Goal: Information Seeking & Learning: Learn about a topic

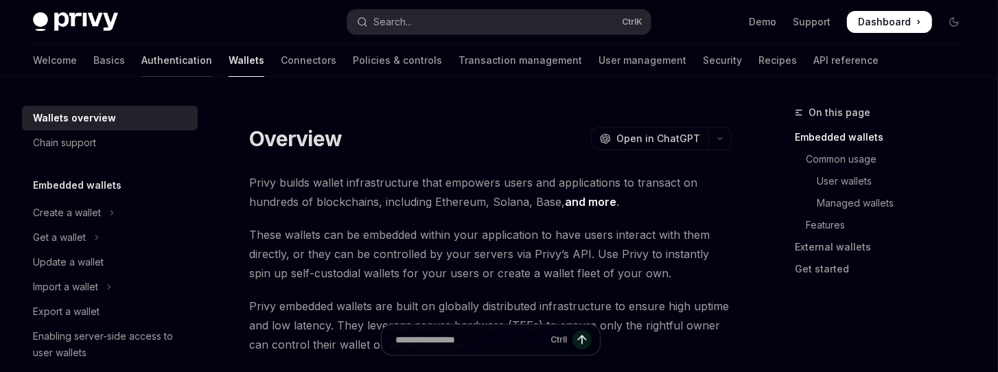
click at [143, 73] on link "Authentication" at bounding box center [176, 60] width 71 height 33
type textarea "*"
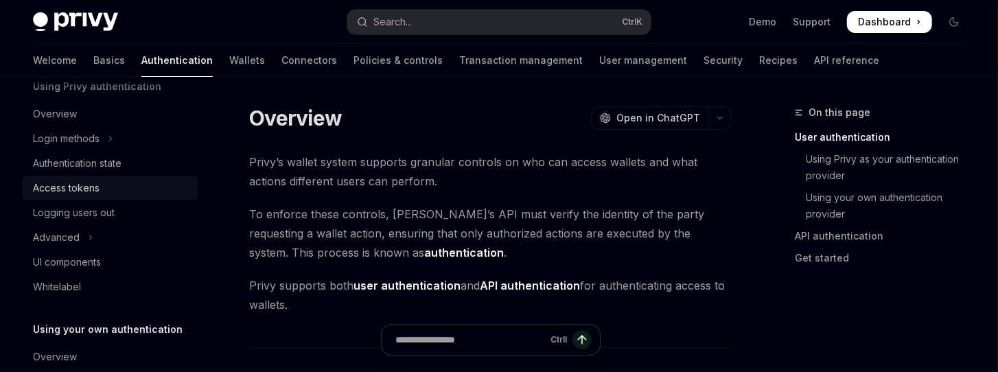
scroll to position [141, 0]
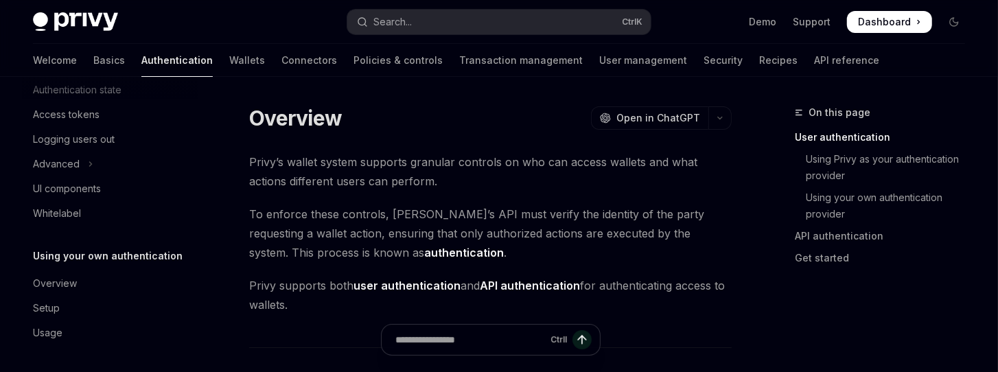
click at [199, 68] on div "Welcome Basics Authentication Wallets Connectors Policies & controls Transactio…" at bounding box center [456, 60] width 846 height 33
click at [229, 58] on link "Wallets" at bounding box center [247, 60] width 36 height 33
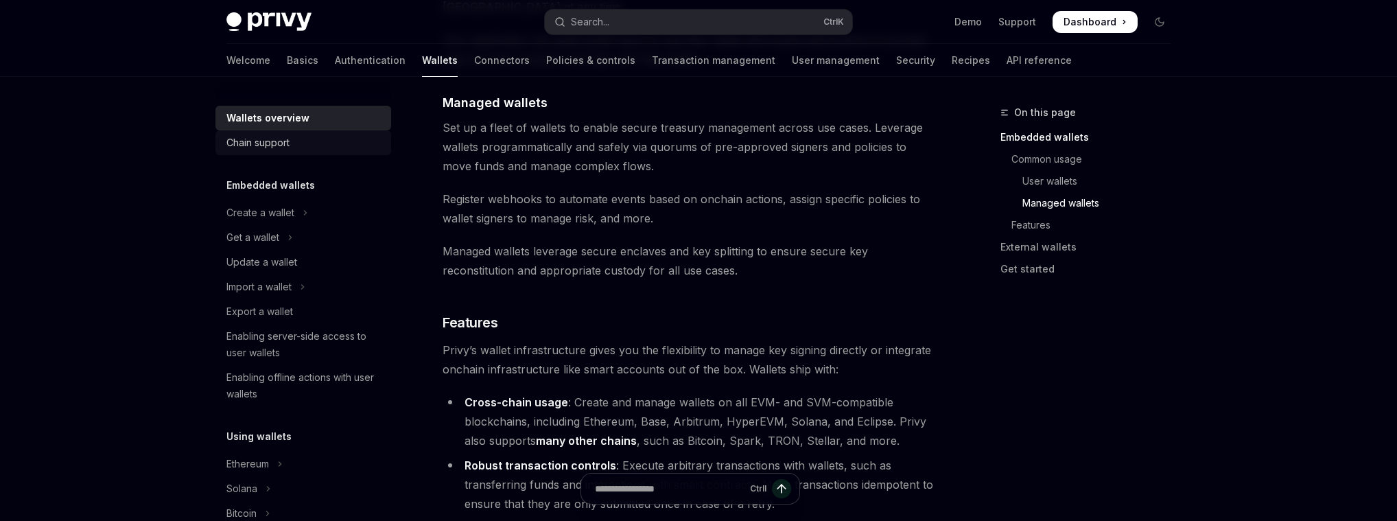
click at [277, 141] on div "Chain support" at bounding box center [257, 142] width 63 height 16
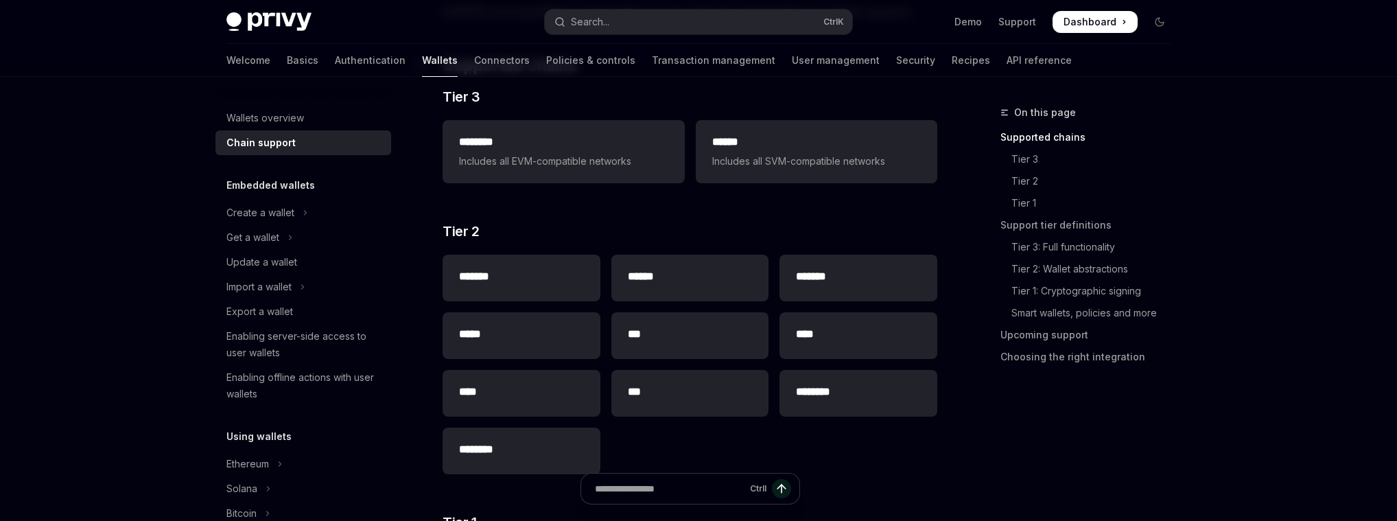
scroll to position [66, 0]
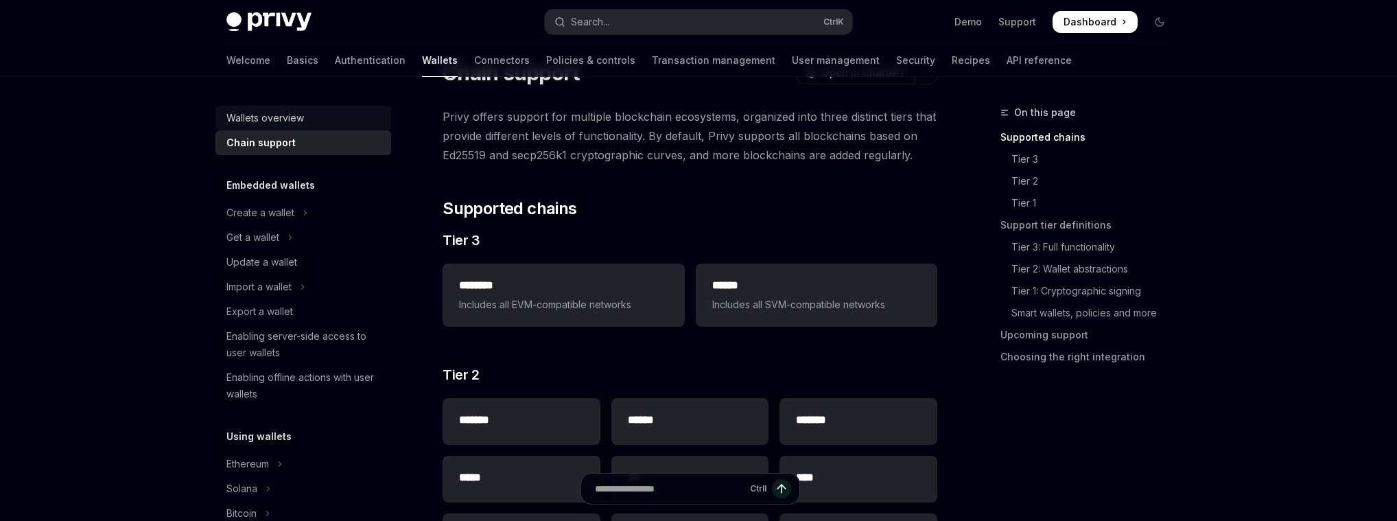
click at [280, 113] on div "Wallets overview" at bounding box center [265, 118] width 78 height 16
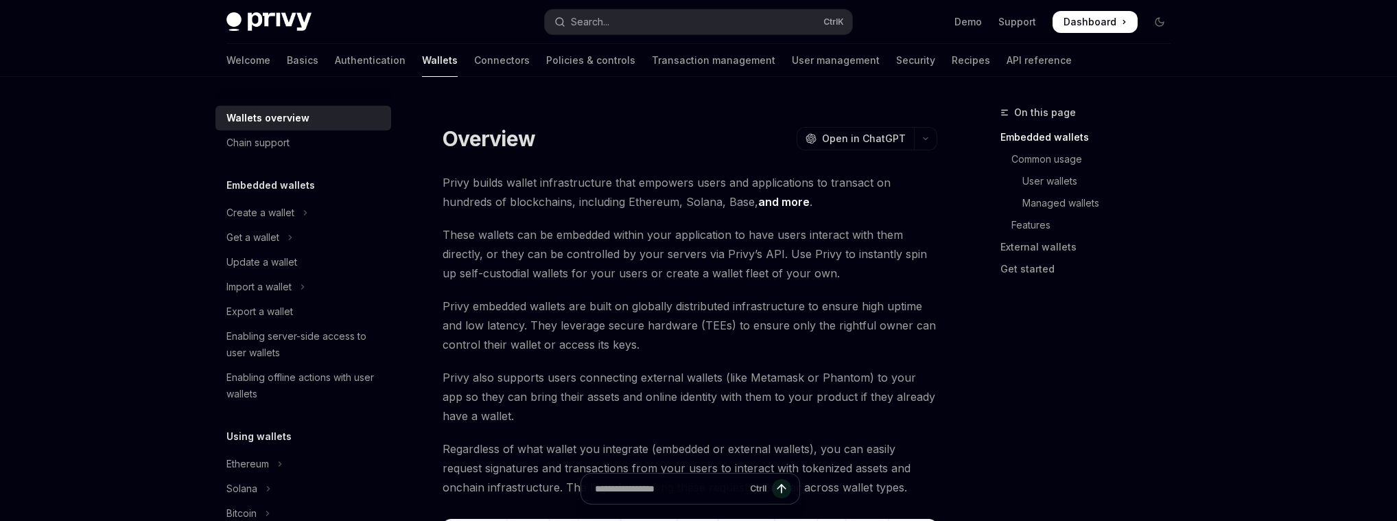
drag, startPoint x: 764, startPoint y: 180, endPoint x: 989, endPoint y: 333, distance: 272.7
click at [989, 333] on div "On this page Embedded wallets Common usage User wallets Managed wallets Feature…" at bounding box center [1077, 312] width 209 height 416
click at [244, 206] on div "Create a wallet" at bounding box center [260, 212] width 68 height 16
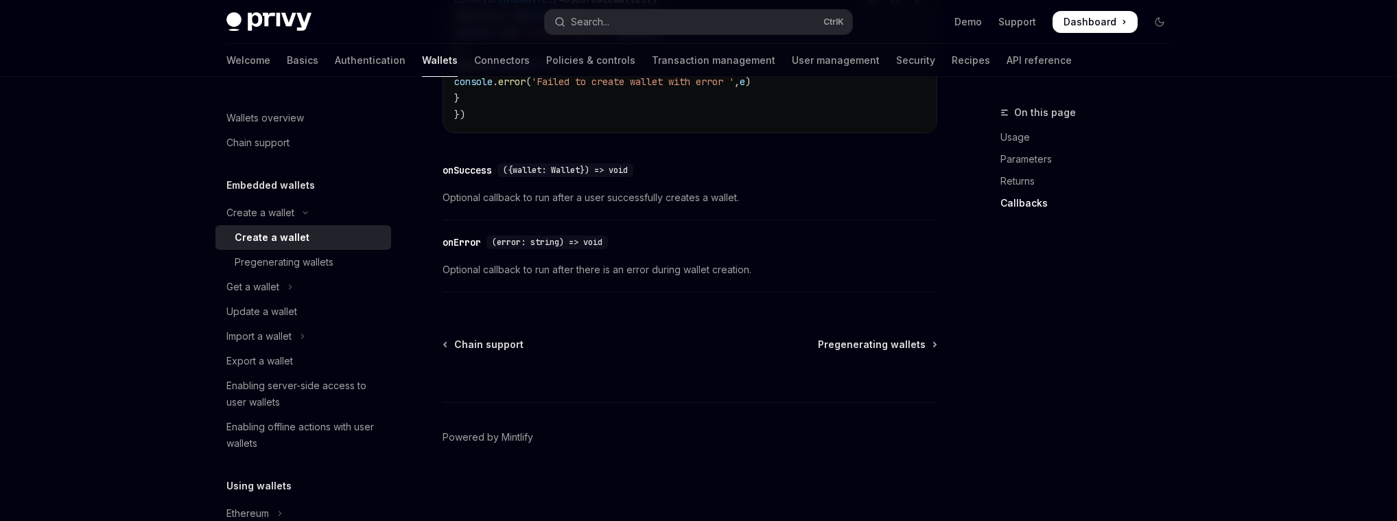
scroll to position [1143, 0]
click at [274, 263] on div "Pregenerating wallets" at bounding box center [284, 262] width 99 height 16
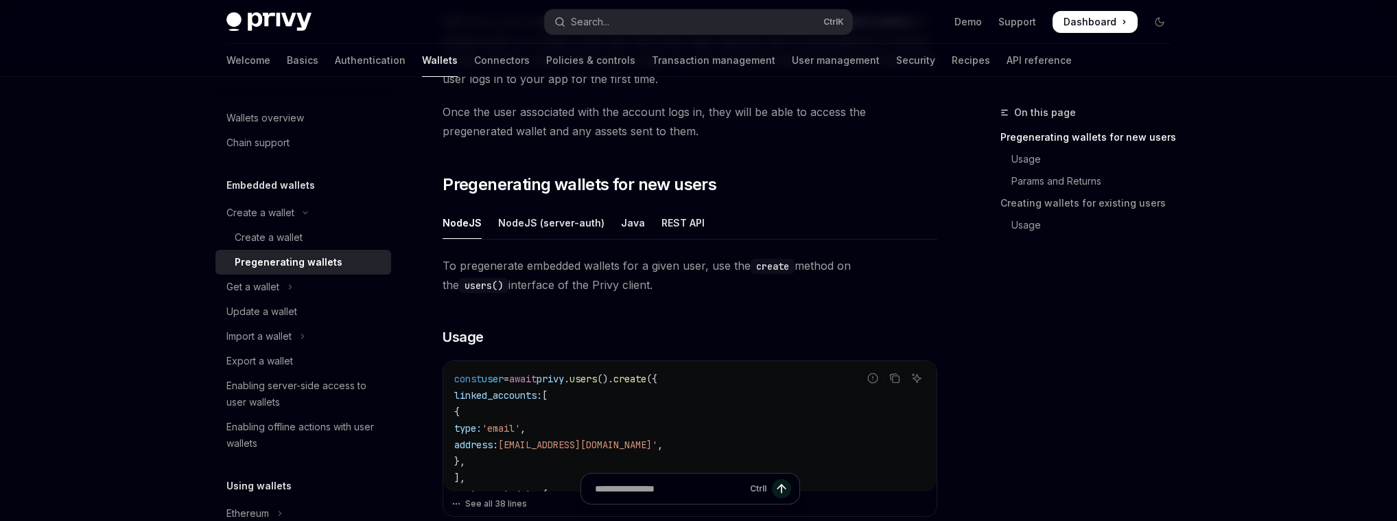
scroll to position [132, 0]
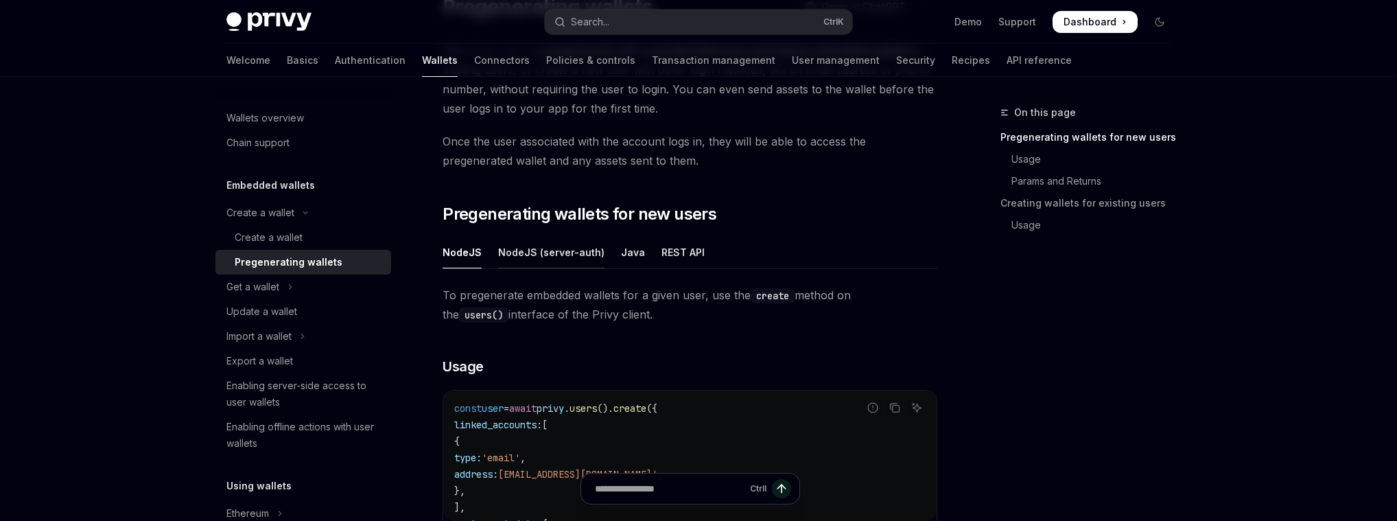
click at [513, 247] on div "NodeJS (server-auth)" at bounding box center [551, 252] width 106 height 32
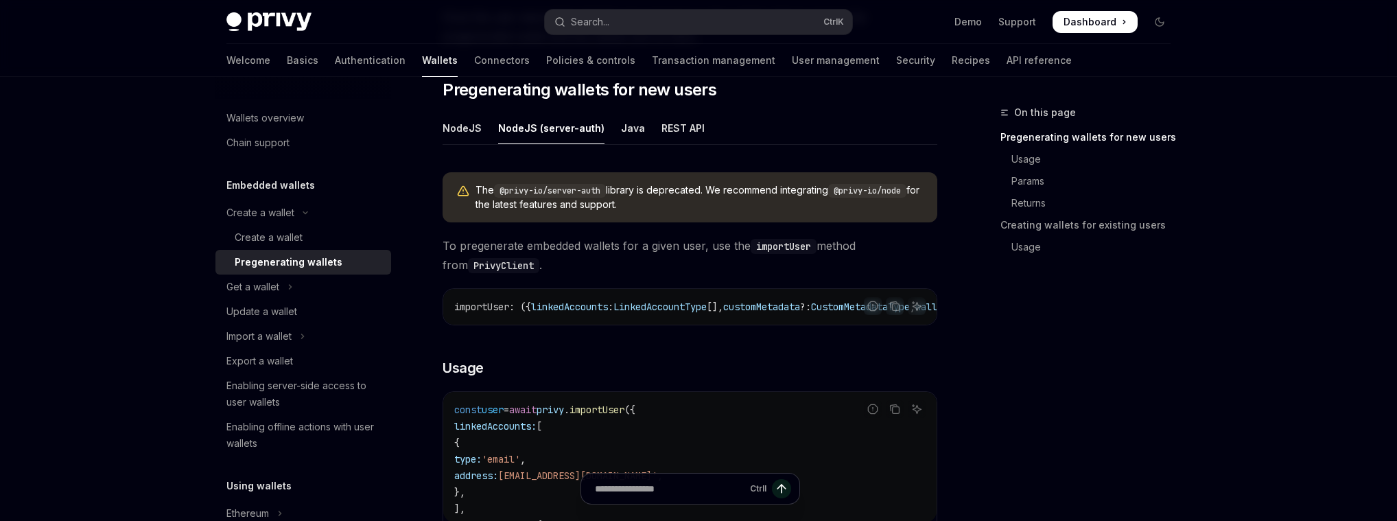
scroll to position [263, 0]
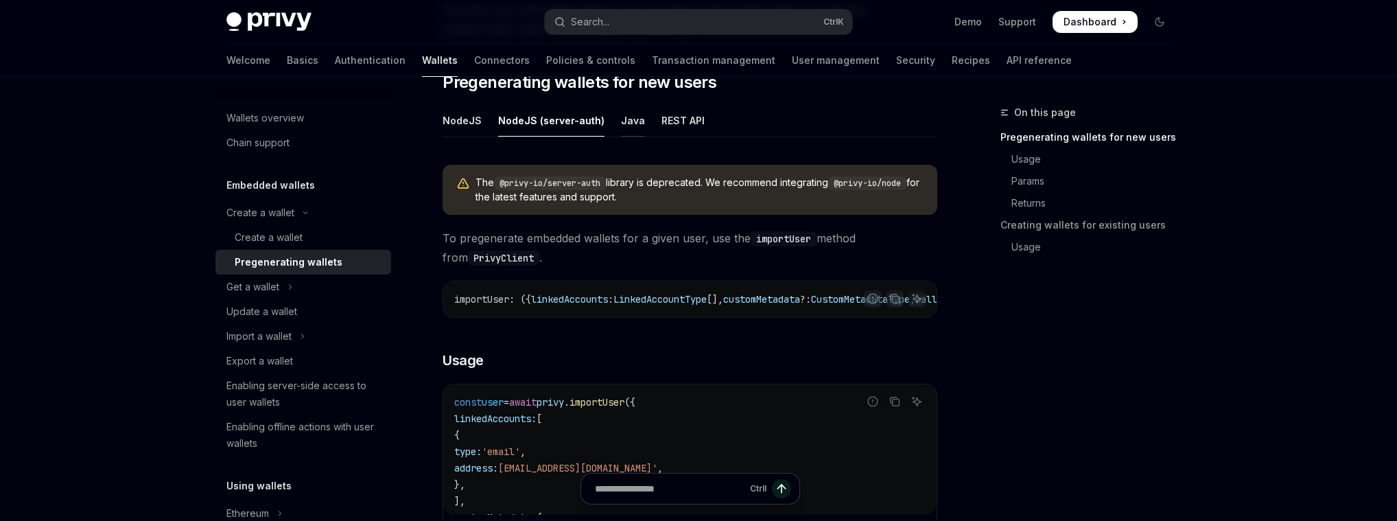
click at [630, 116] on div "Java" at bounding box center [633, 120] width 24 height 32
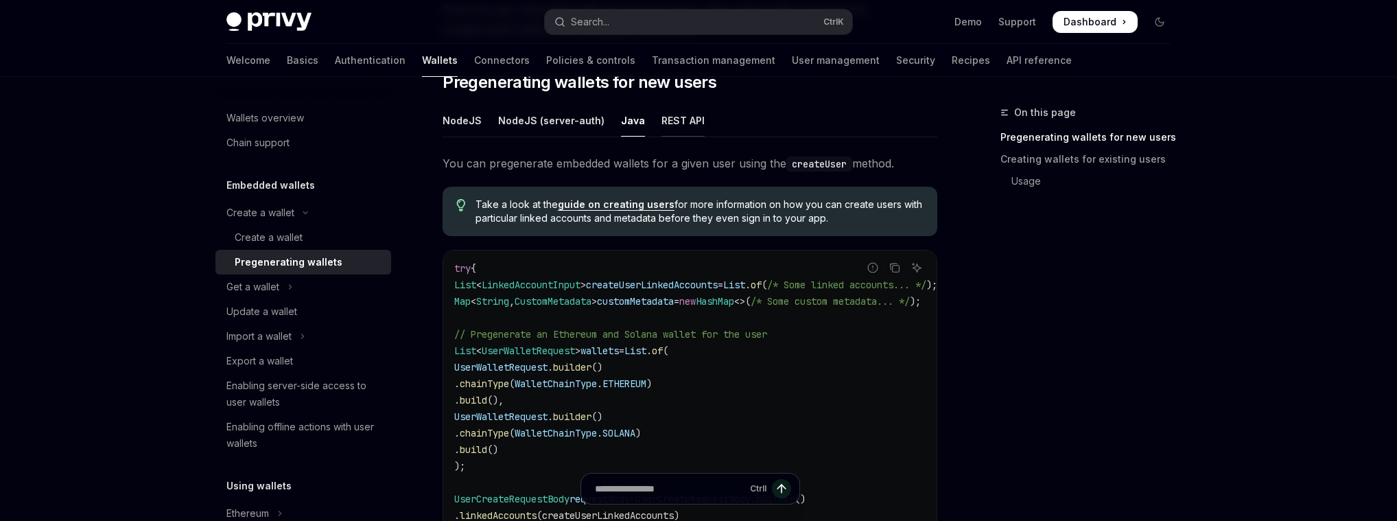
click at [678, 114] on div "REST API" at bounding box center [682, 120] width 43 height 32
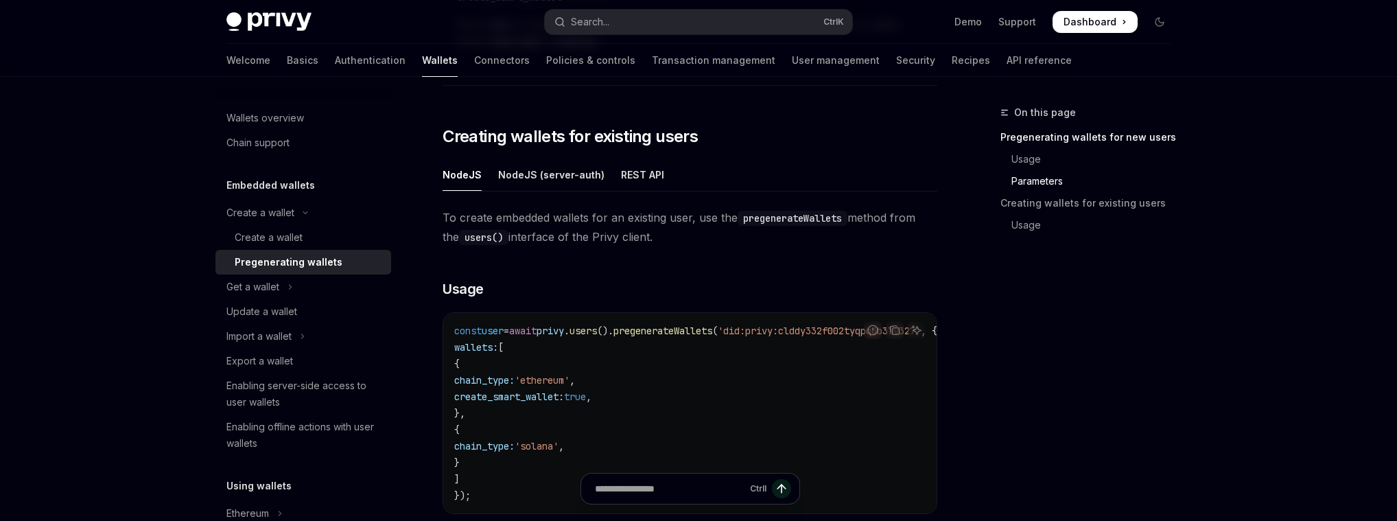
scroll to position [2371, 0]
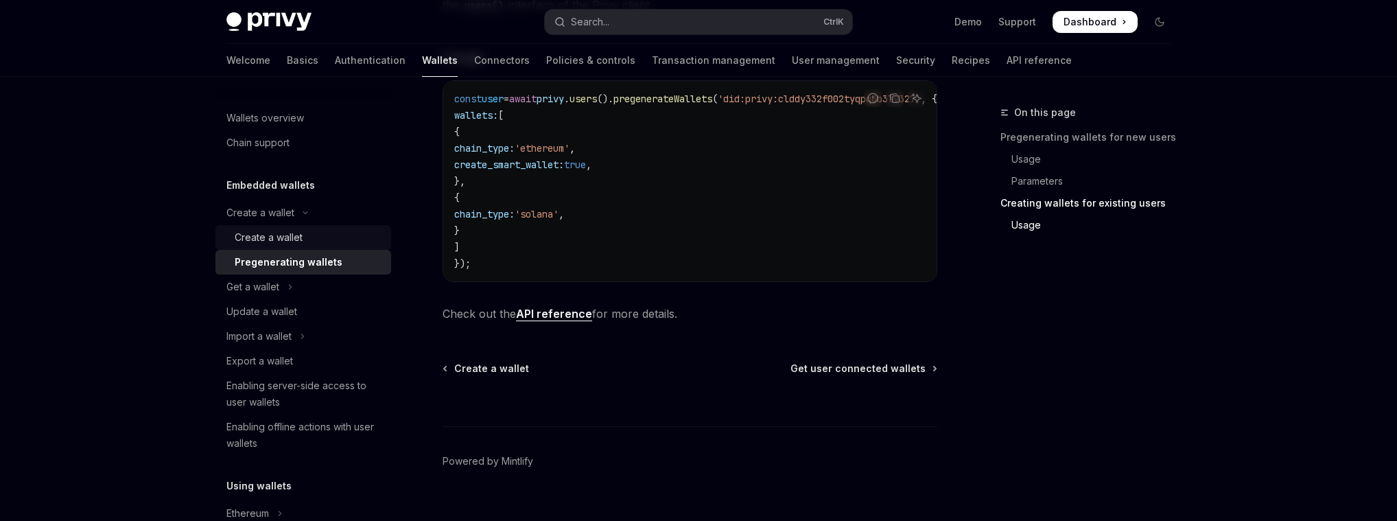
click at [343, 247] on link "Create a wallet" at bounding box center [303, 237] width 176 height 25
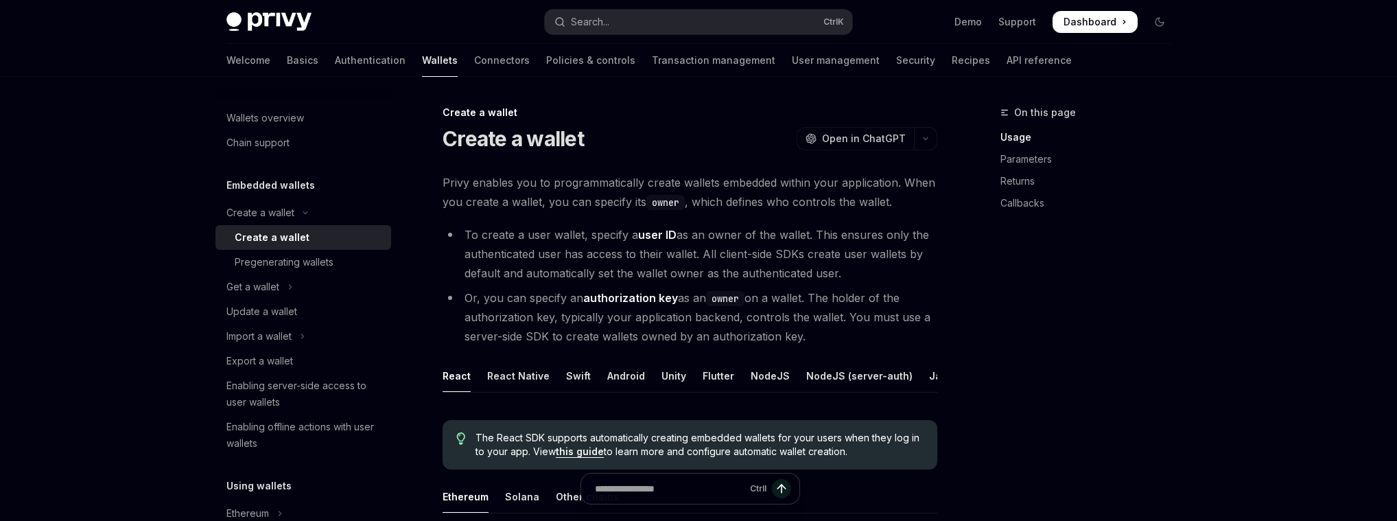
drag, startPoint x: 803, startPoint y: 331, endPoint x: 964, endPoint y: 379, distance: 167.4
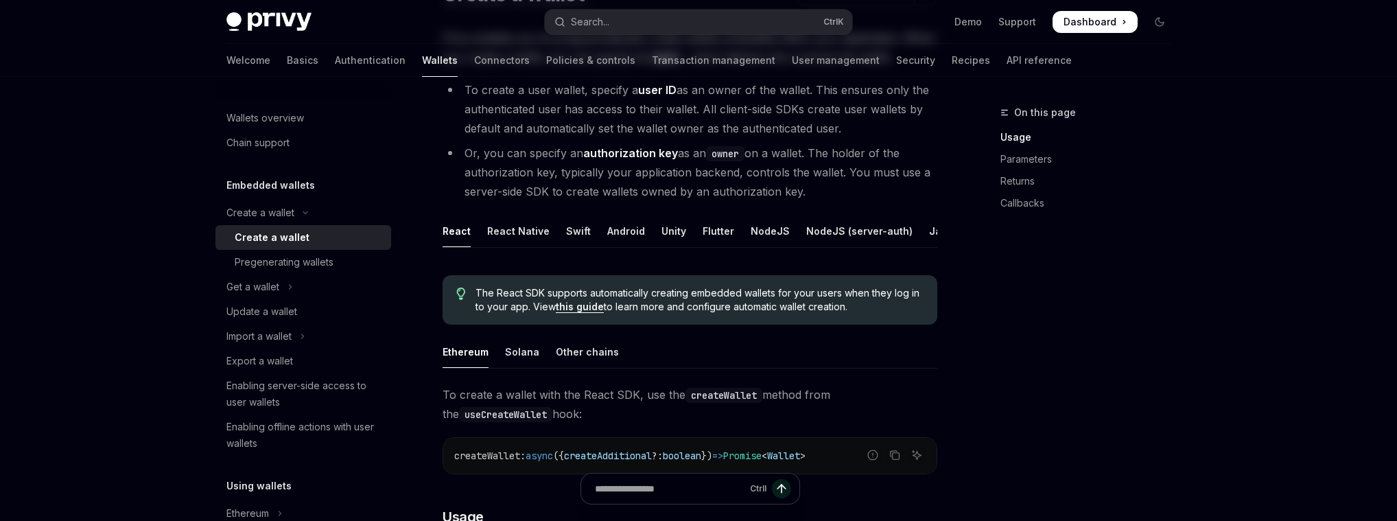
scroll to position [198, 0]
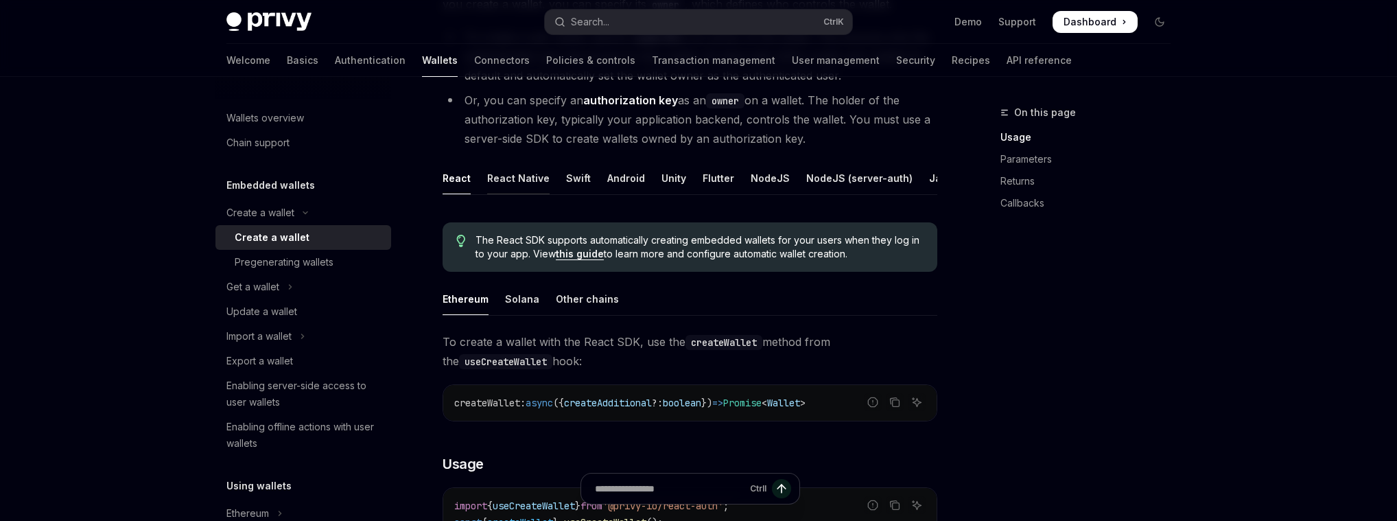
click at [524, 181] on div "React Native" at bounding box center [518, 178] width 62 height 32
click at [458, 180] on div "React" at bounding box center [457, 178] width 28 height 32
click at [294, 292] on button "Get a wallet" at bounding box center [303, 286] width 176 height 25
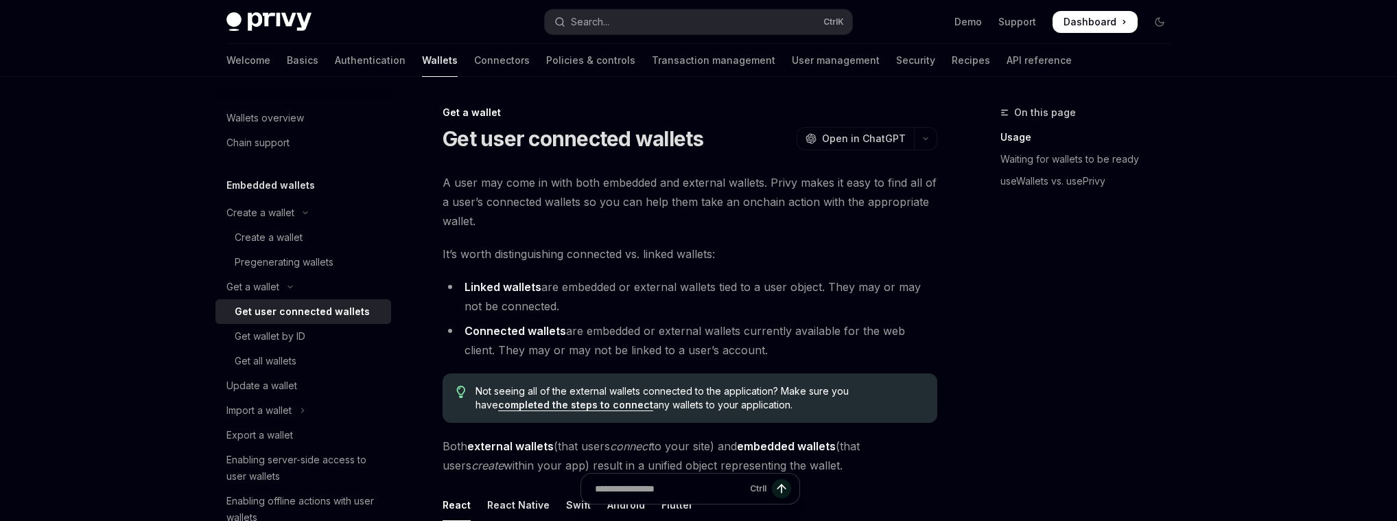
click at [281, 307] on div "Get user connected wallets" at bounding box center [302, 311] width 135 height 16
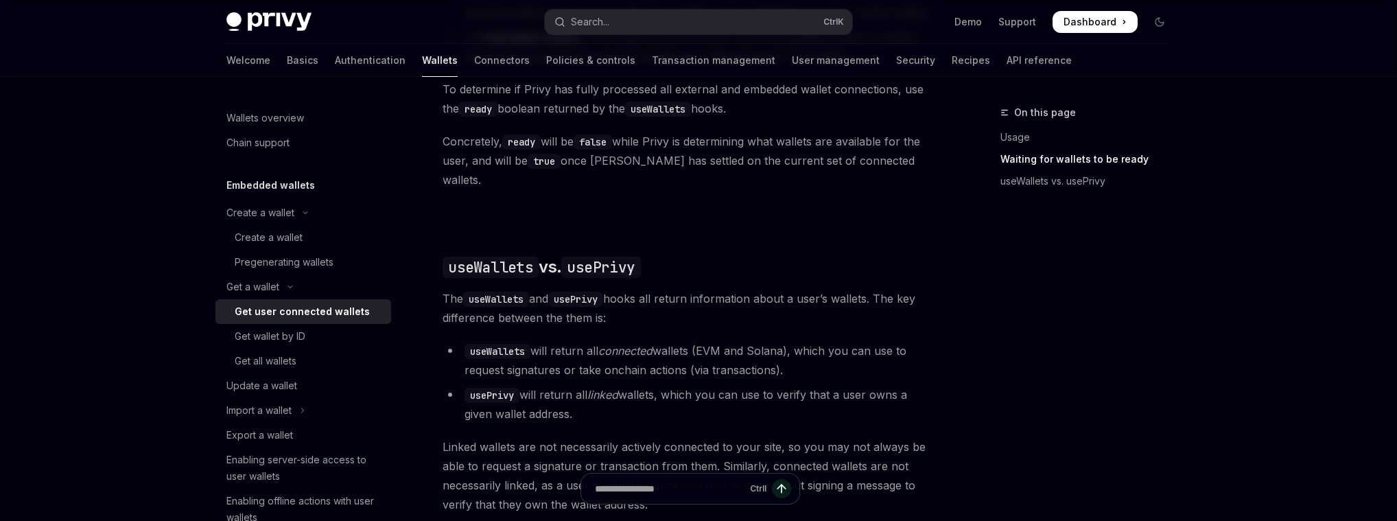
scroll to position [790, 0]
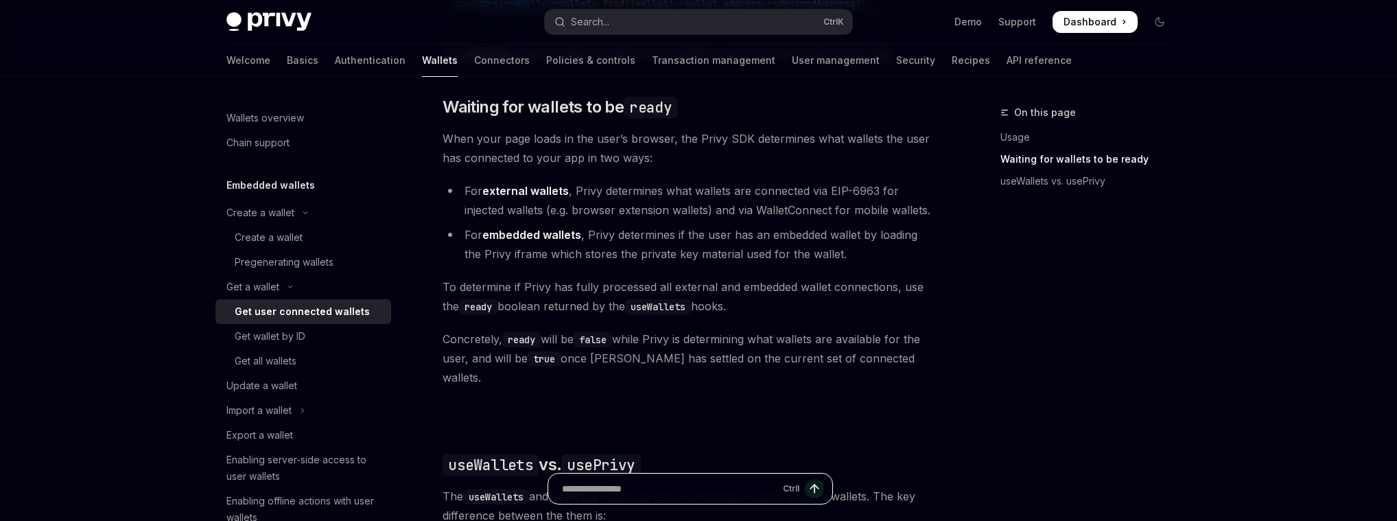
click at [679, 371] on input "Ask a question..." at bounding box center [669, 488] width 215 height 30
click at [808, 274] on div "Ethereum Solana To access connected wallets with the React SDK, use the wallets…" at bounding box center [690, 291] width 495 height 1087
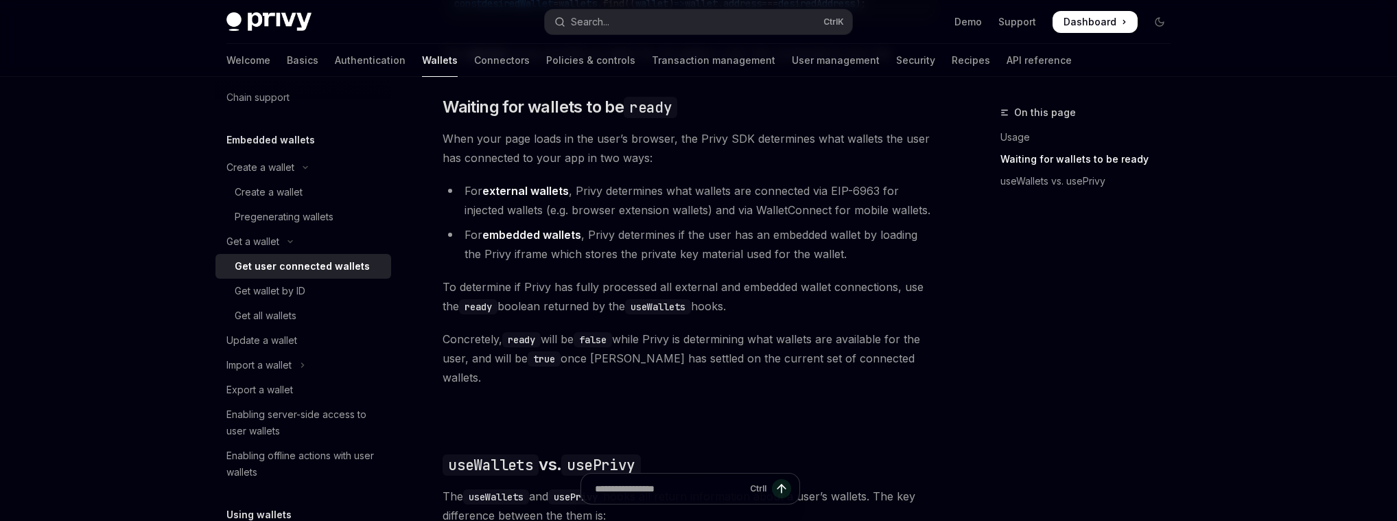
scroll to position [132, 0]
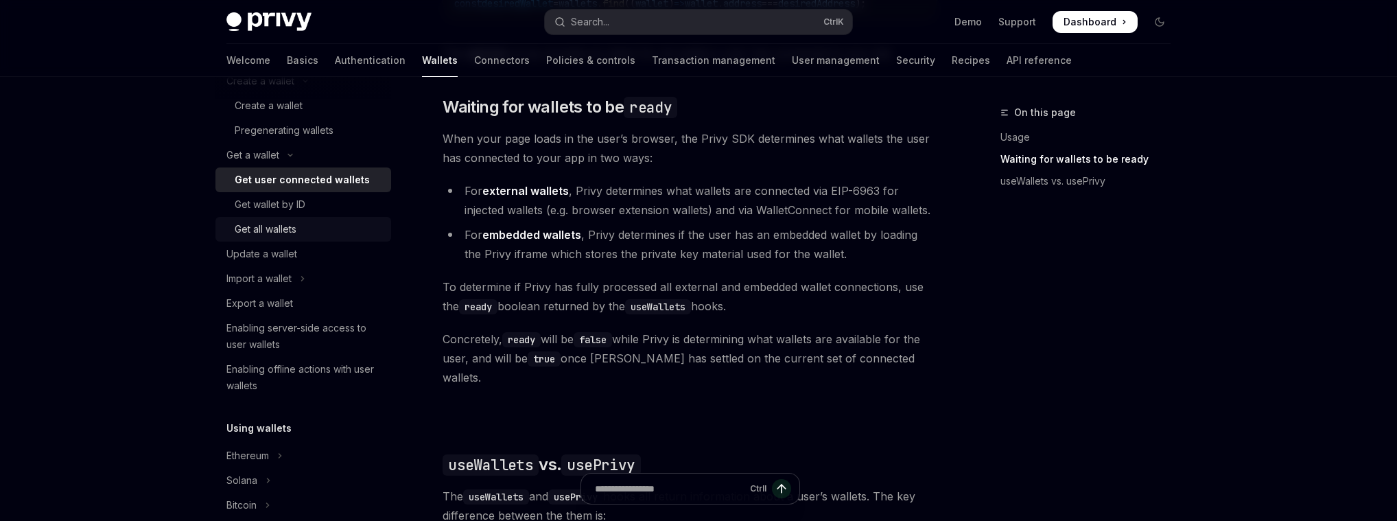
click at [281, 217] on link "Get all wallets" at bounding box center [303, 229] width 176 height 25
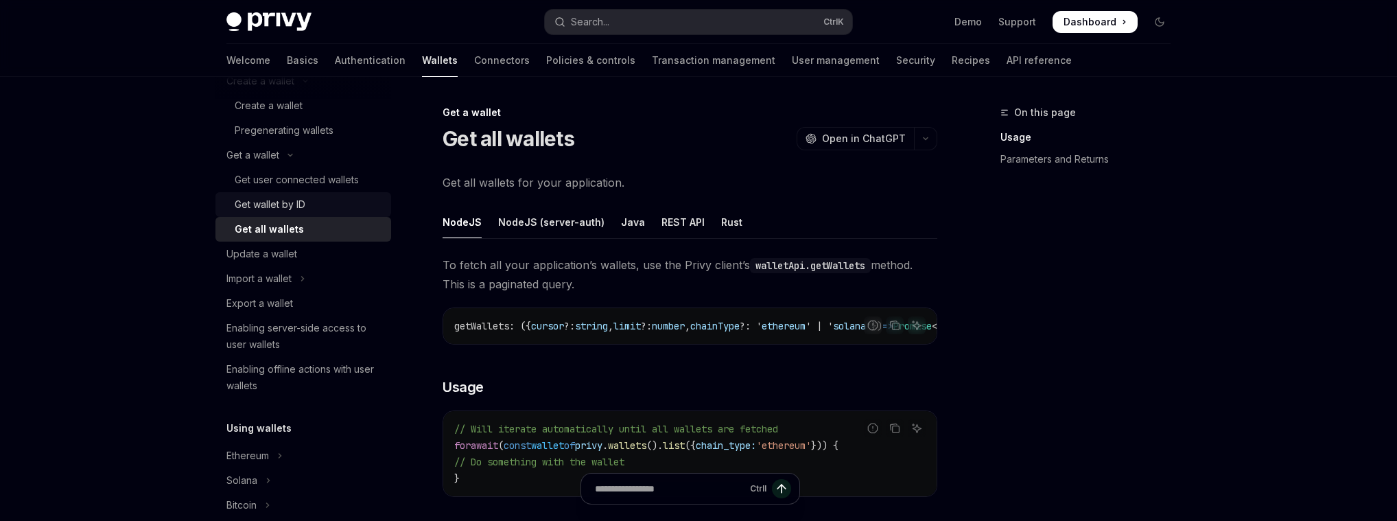
click at [285, 205] on div "Get wallet by ID" at bounding box center [270, 204] width 71 height 16
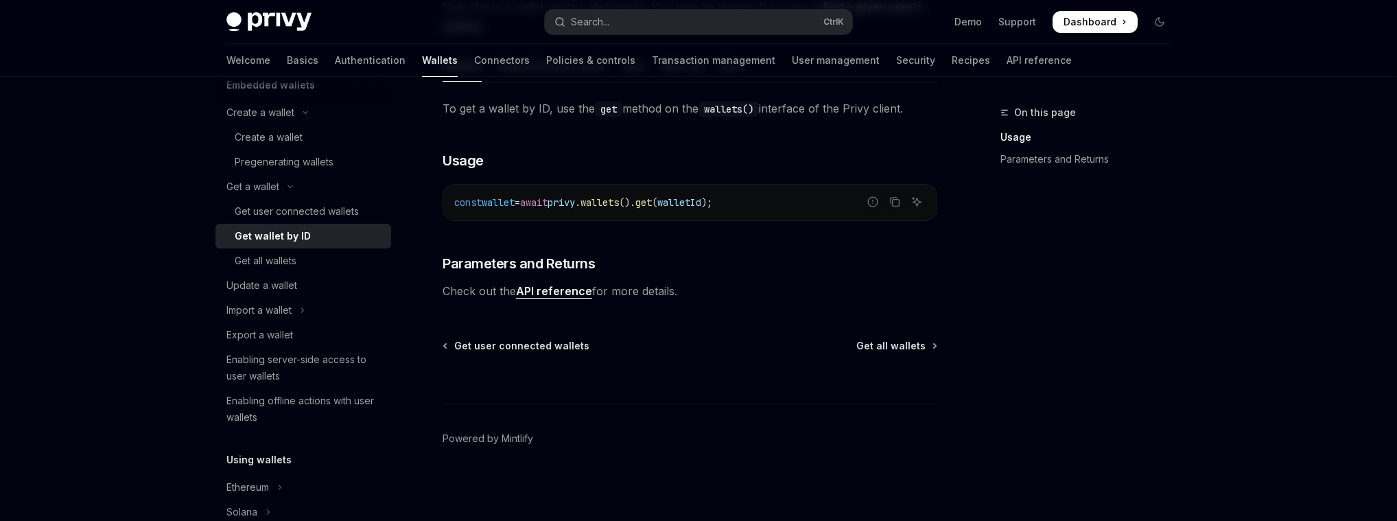
scroll to position [66, 0]
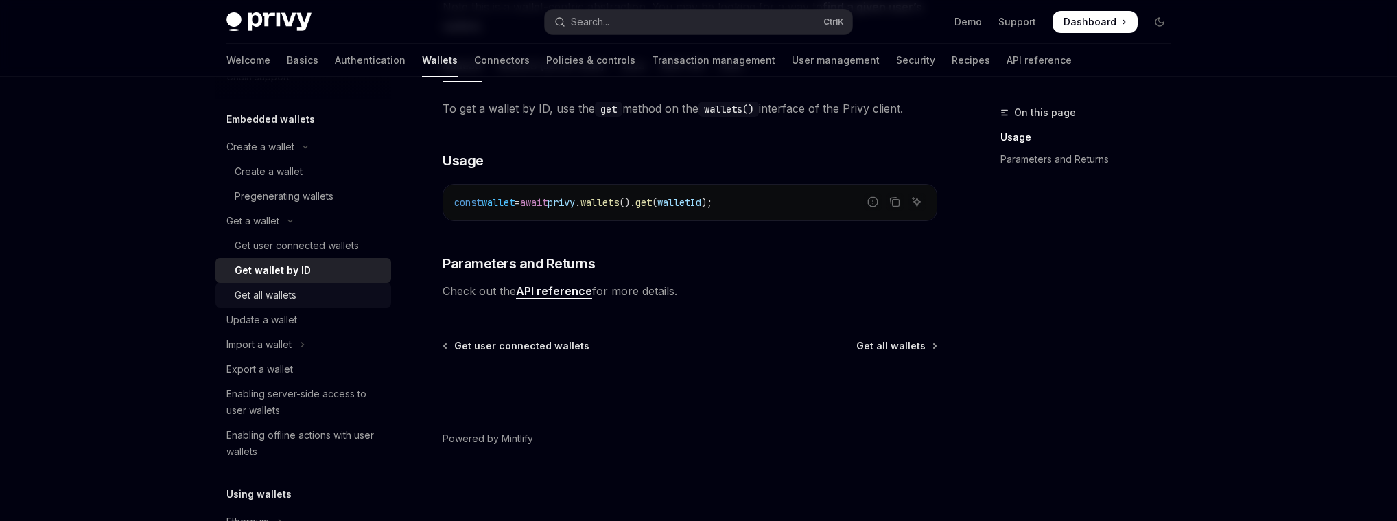
click at [303, 296] on div "Get all wallets" at bounding box center [309, 295] width 148 height 16
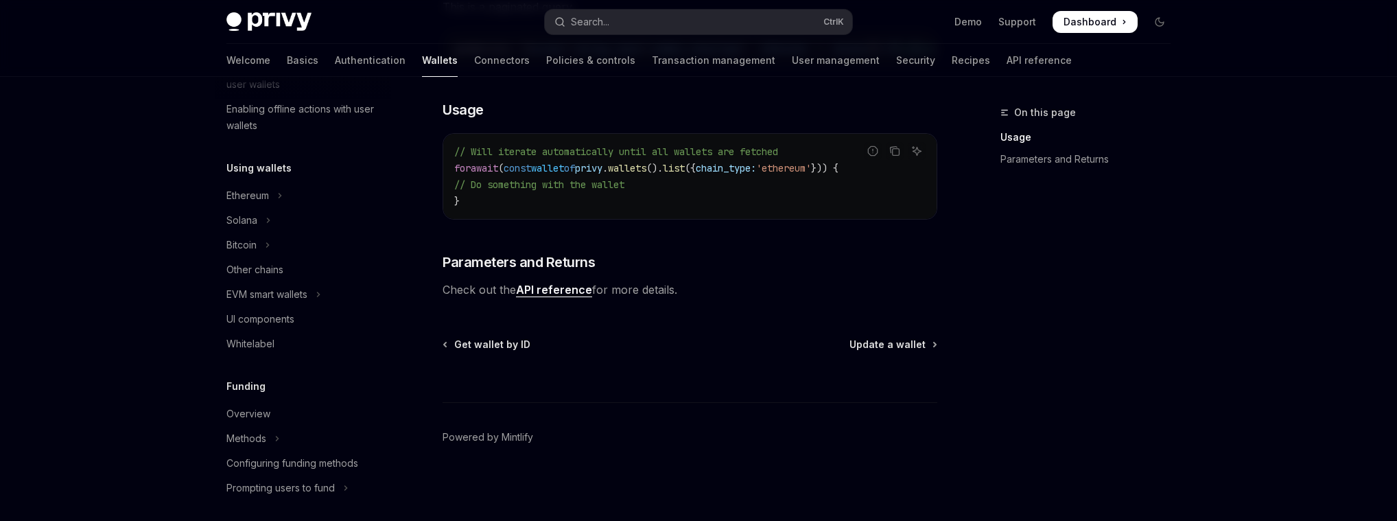
scroll to position [395, 0]
click at [264, 201] on button "Ethereum" at bounding box center [303, 192] width 176 height 25
type textarea "*"
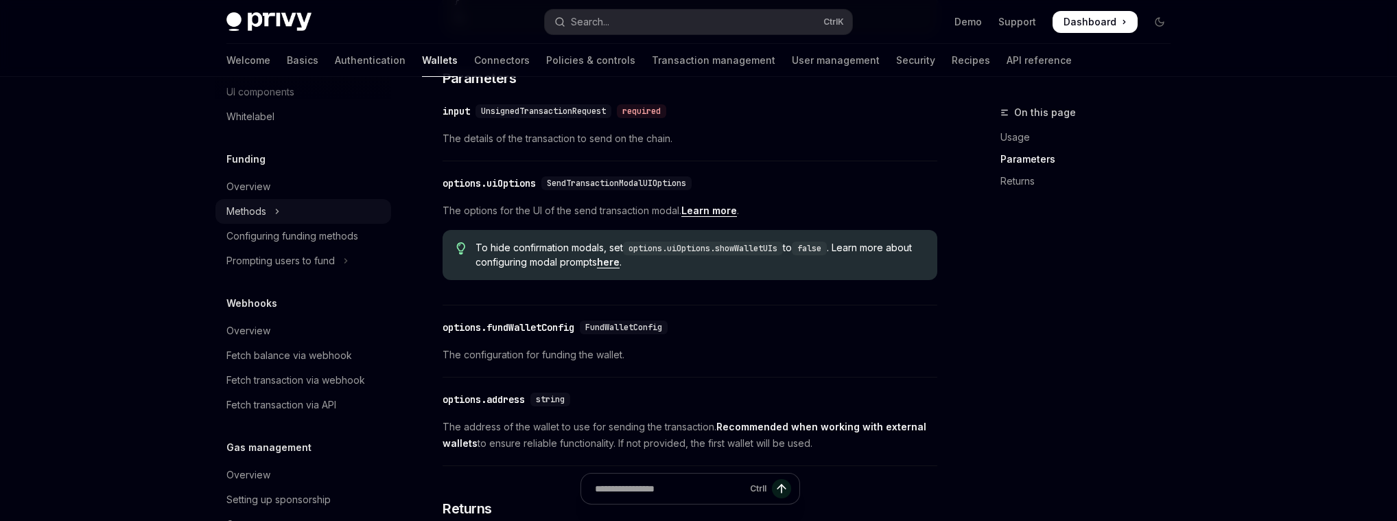
scroll to position [856, 0]
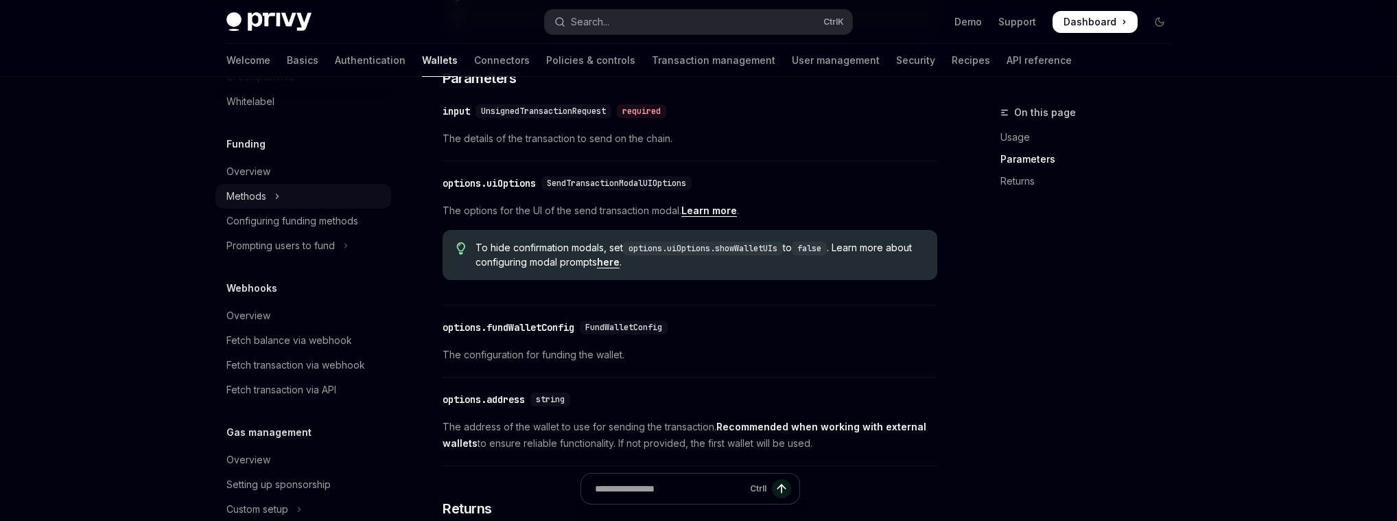
click at [288, 202] on button "Methods" at bounding box center [303, 196] width 176 height 25
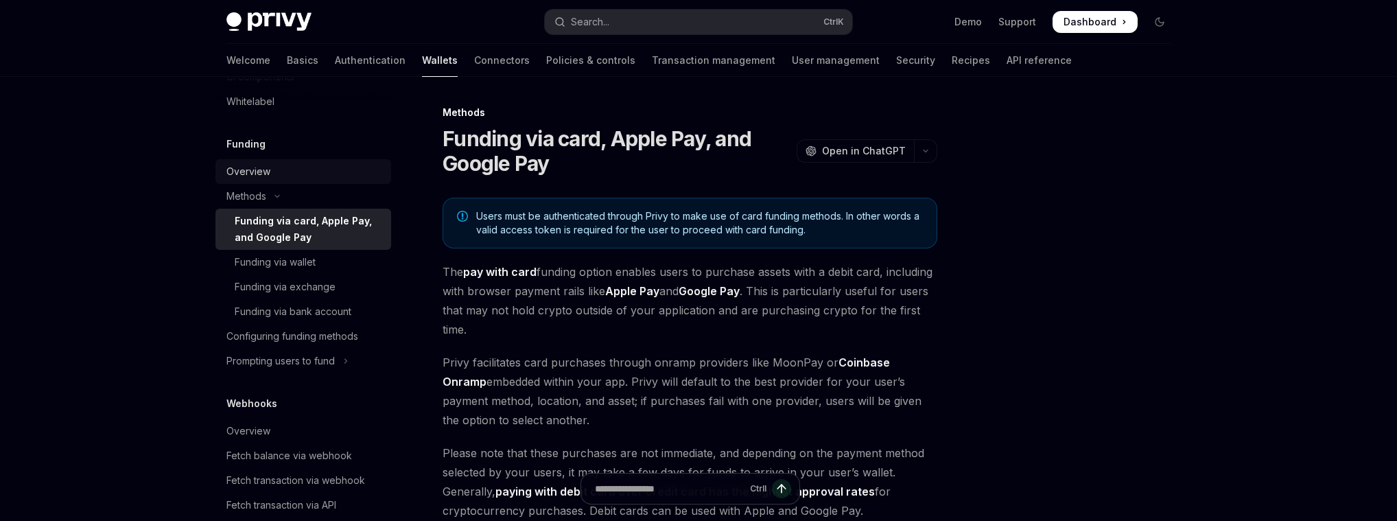
click at [286, 180] on div "Overview" at bounding box center [304, 171] width 156 height 16
type textarea "*"
